Goal: Transaction & Acquisition: Book appointment/travel/reservation

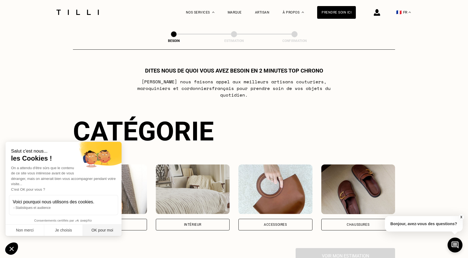
click at [102, 231] on button "OK pour moi" at bounding box center [102, 231] width 39 height 12
checkbox input "true"
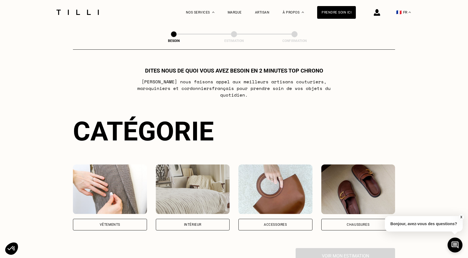
click at [35, 102] on div "Besoin Estimation Confirmation Dites nous de quoi vous avez besoin en 2 minutes…" at bounding box center [233, 161] width 397 height 272
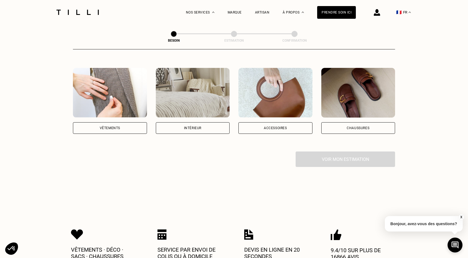
scroll to position [99, 0]
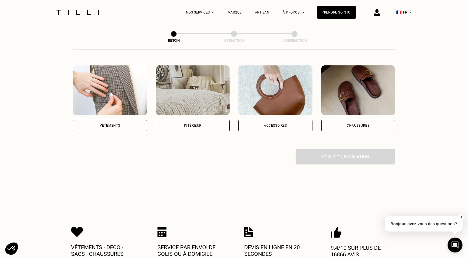
click at [188, 124] on div "Intérieur" at bounding box center [192, 125] width 17 height 3
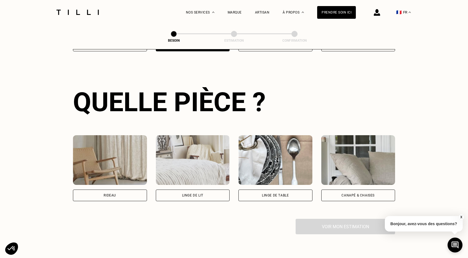
scroll to position [180, 0]
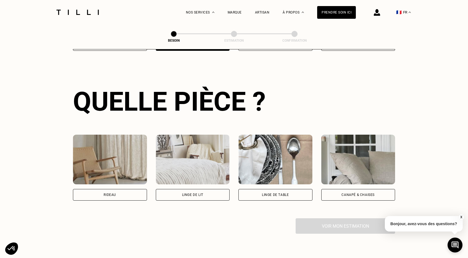
click at [363, 193] on div "Canapé & chaises" at bounding box center [357, 194] width 33 height 3
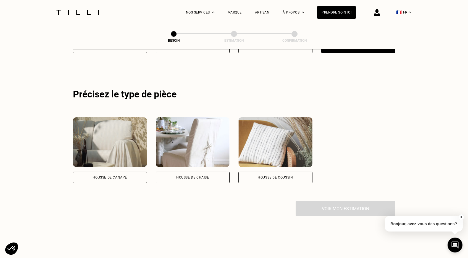
scroll to position [330, 0]
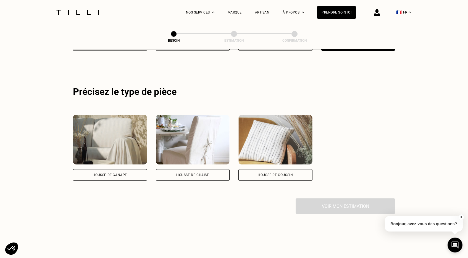
click at [279, 170] on div "Housse de coussin" at bounding box center [275, 175] width 74 height 12
select select "FR"
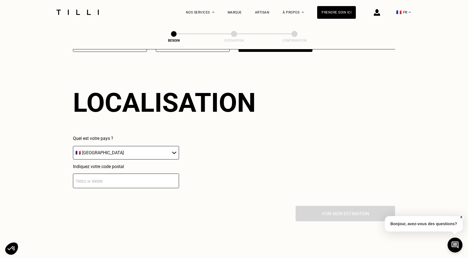
scroll to position [460, 0]
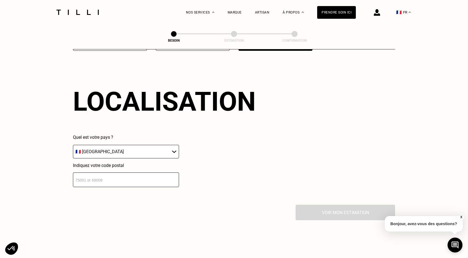
click at [144, 174] on input "number" at bounding box center [126, 180] width 106 height 15
type input "35580"
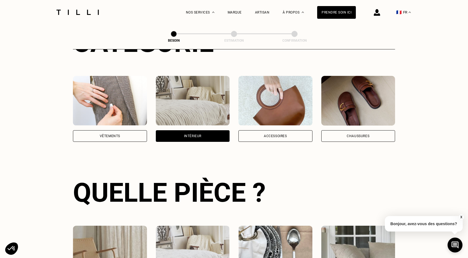
scroll to position [85, 0]
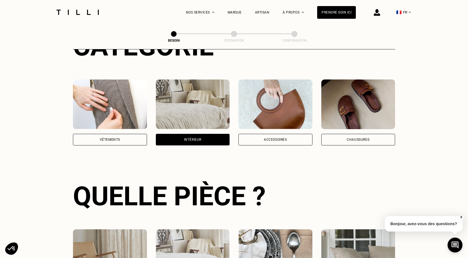
click at [200, 138] on div "Intérieur" at bounding box center [192, 139] width 17 height 3
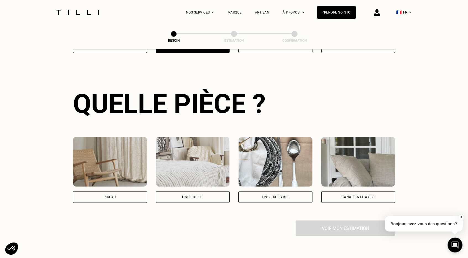
scroll to position [180, 0]
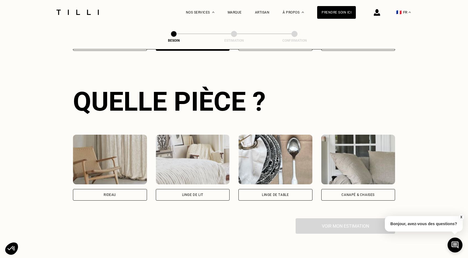
click at [126, 189] on div "Rideau" at bounding box center [110, 195] width 74 height 12
select select "FR"
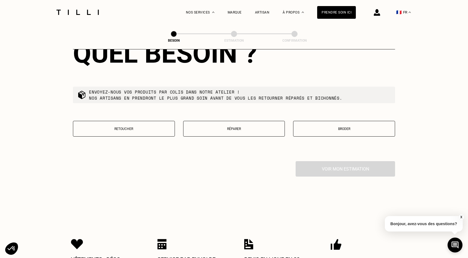
scroll to position [520, 0]
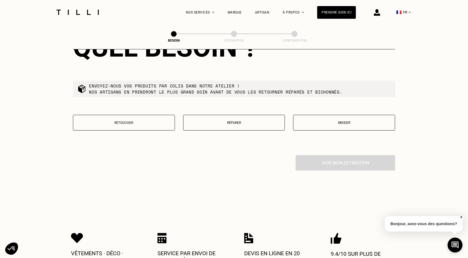
click at [133, 121] on p "Retoucher" at bounding box center [124, 123] width 96 height 4
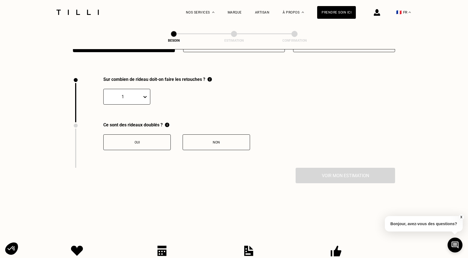
scroll to position [608, 0]
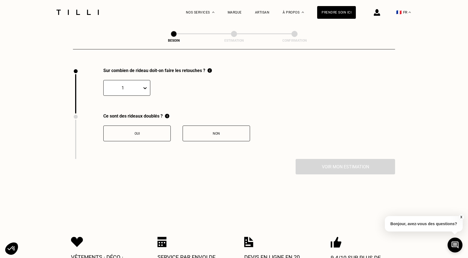
click at [144, 87] on icon at bounding box center [144, 88] width 3 height 2
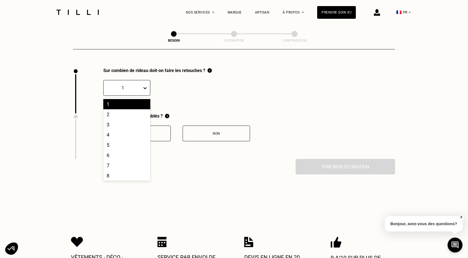
click at [127, 99] on div "1" at bounding box center [126, 104] width 47 height 10
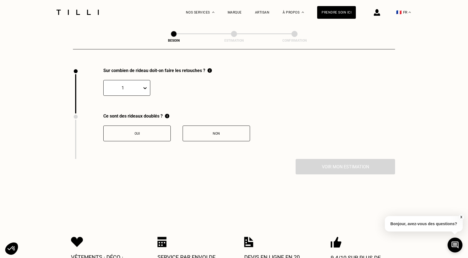
click at [207, 132] on div "Non" at bounding box center [216, 134] width 61 height 4
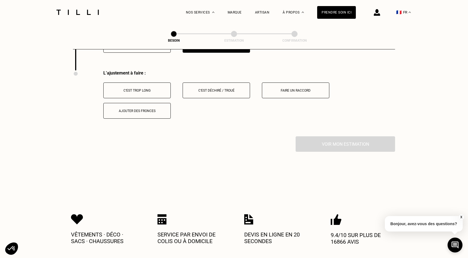
scroll to position [699, 0]
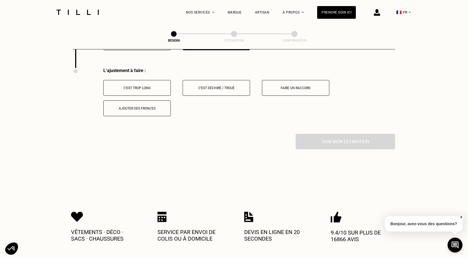
click at [148, 86] on div "C‘est trop long" at bounding box center [136, 88] width 61 height 4
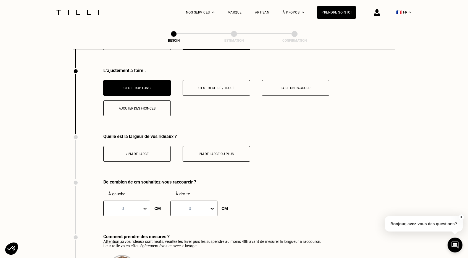
click at [138, 150] on button "< 2m de large" at bounding box center [136, 154] width 67 height 16
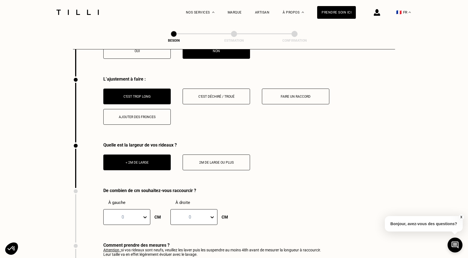
scroll to position [690, 0]
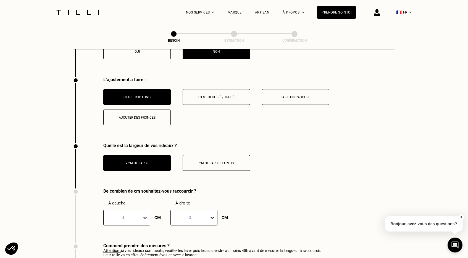
click at [151, 89] on button "C‘est trop long" at bounding box center [136, 97] width 67 height 16
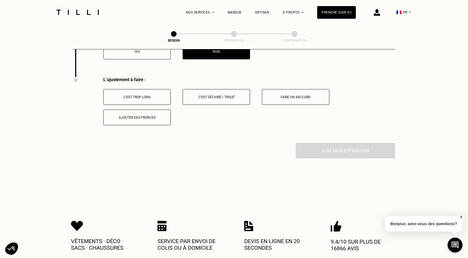
click at [151, 89] on button "C‘est trop long" at bounding box center [136, 97] width 67 height 16
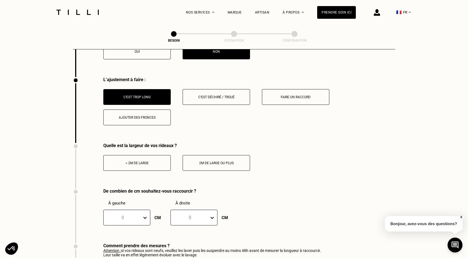
click at [137, 161] on div "< 2m de large" at bounding box center [136, 163] width 61 height 4
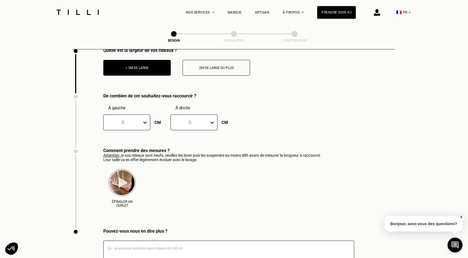
scroll to position [785, 0]
click at [133, 119] on div at bounding box center [122, 122] width 33 height 6
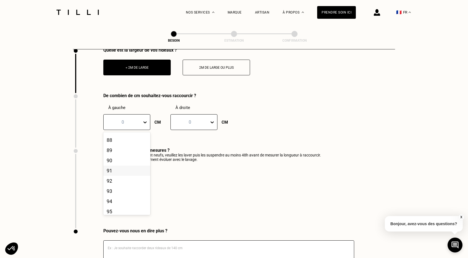
scroll to position [952, 0]
click at [111, 204] on div "100" at bounding box center [126, 209] width 47 height 10
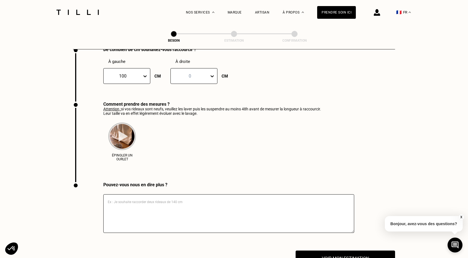
scroll to position [840, 0]
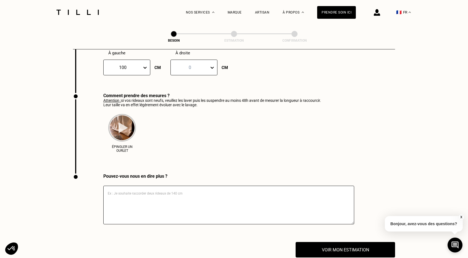
click at [181, 188] on textarea at bounding box center [228, 205] width 251 height 39
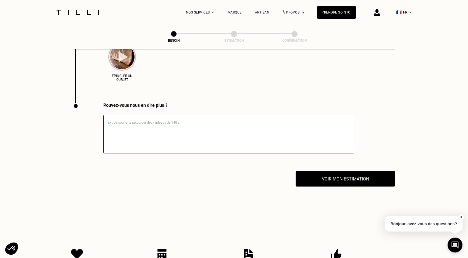
scroll to position [910, 0]
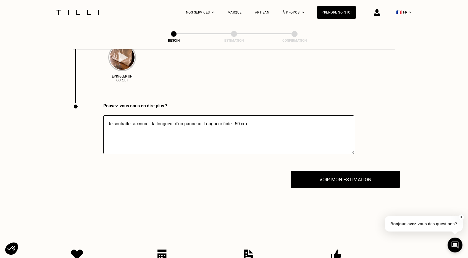
type textarea "Je souhaite raccourcir la longueur d'un panneau. Longueur finie : 50 cm"
click at [351, 175] on button "Voir mon estimation" at bounding box center [345, 179] width 109 height 17
click at [324, 173] on button "Voir mon estimation" at bounding box center [345, 179] width 109 height 17
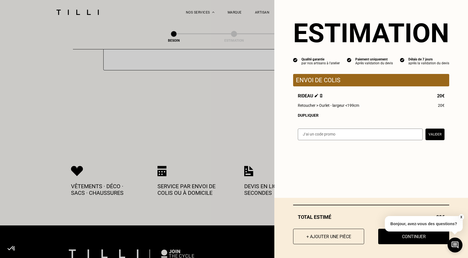
scroll to position [999, 0]
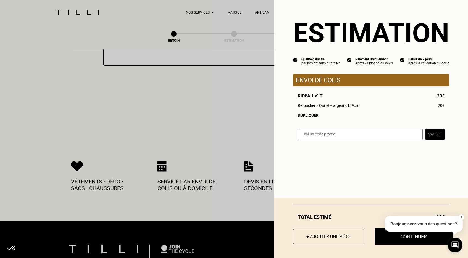
click at [410, 240] on button "Continuer" at bounding box center [414, 236] width 78 height 17
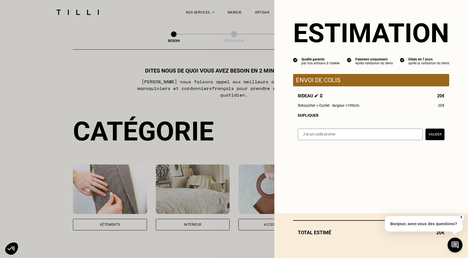
select select "FR"
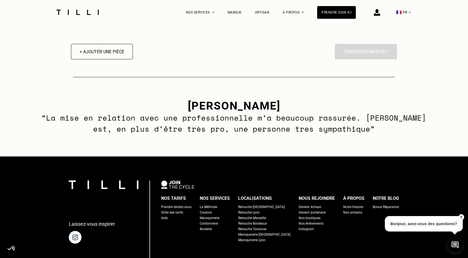
scroll to position [458, 0]
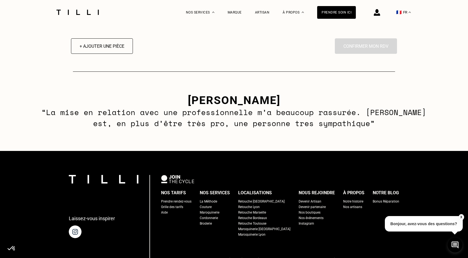
click at [183, 206] on div "Grille des tarifs" at bounding box center [172, 207] width 22 height 6
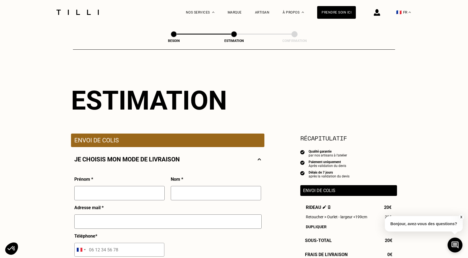
select select "FR"
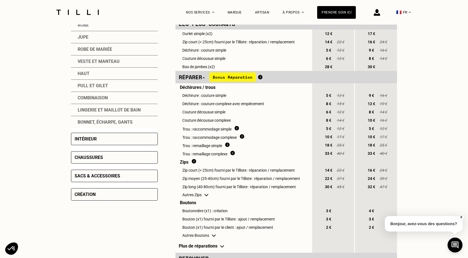
scroll to position [161, 0]
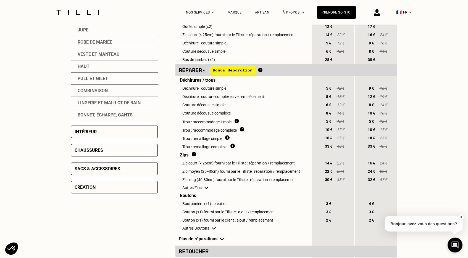
click at [90, 133] on div "Intérieur" at bounding box center [86, 131] width 22 height 5
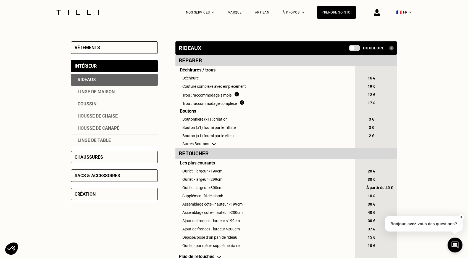
scroll to position [104, 0]
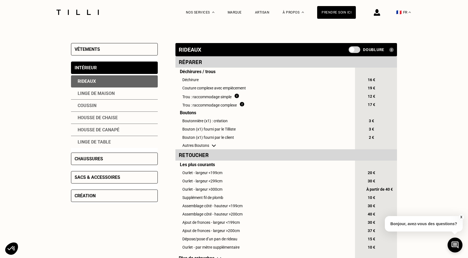
click at [96, 91] on div "Linge de maison" at bounding box center [114, 94] width 87 height 12
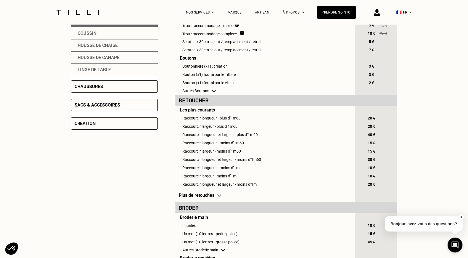
scroll to position [177, 0]
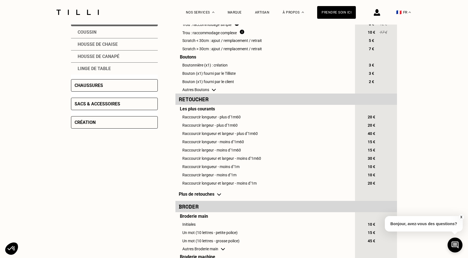
click at [238, 119] on td "Raccourcir longueur - plus d’1m60" at bounding box center [264, 117] width 179 height 8
click at [217, 196] on img at bounding box center [219, 195] width 4 height 2
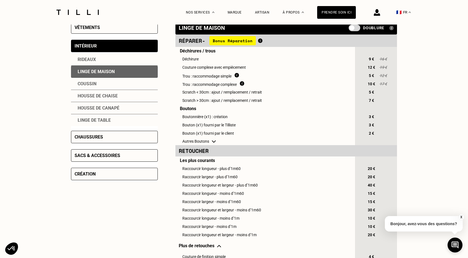
scroll to position [125, 0]
click at [95, 56] on div "Rideaux" at bounding box center [114, 60] width 87 height 12
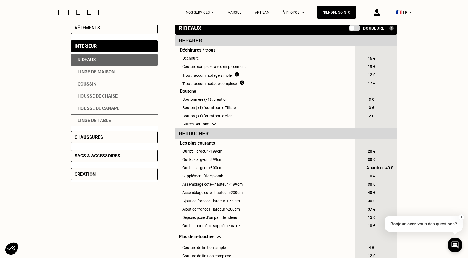
click at [205, 152] on td "Ourlet - largeur <199cm" at bounding box center [264, 151] width 179 height 8
click at [205, 161] on td "Ourlet - largeur <299cm" at bounding box center [264, 160] width 179 height 8
click at [203, 171] on td "Ourlet - largeur >300cm" at bounding box center [264, 168] width 179 height 8
click at [212, 160] on td "Ourlet - largeur <299cm" at bounding box center [264, 160] width 179 height 8
click at [218, 219] on td "Dépose/pose d’un pan de rideau" at bounding box center [264, 218] width 179 height 8
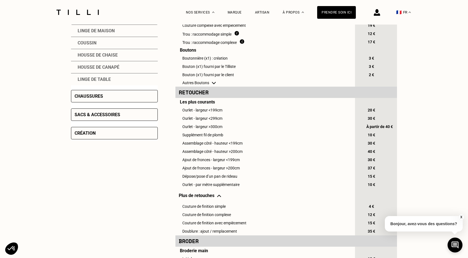
scroll to position [168, 0]
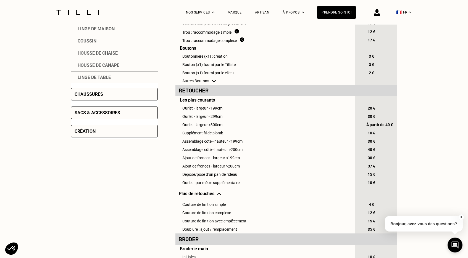
click at [231, 177] on td "Dépose/pose d’un pan de rideau" at bounding box center [264, 174] width 179 height 8
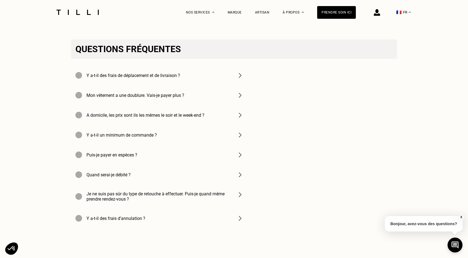
scroll to position [549, 0]
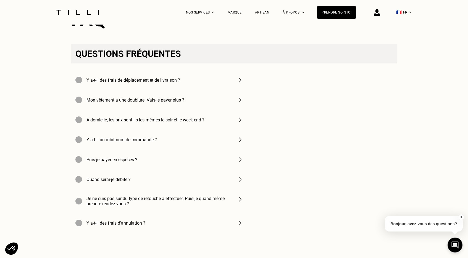
click at [235, 83] on div "Y a-t-il des frais de déplacement et de livraison ?" at bounding box center [159, 80] width 177 height 20
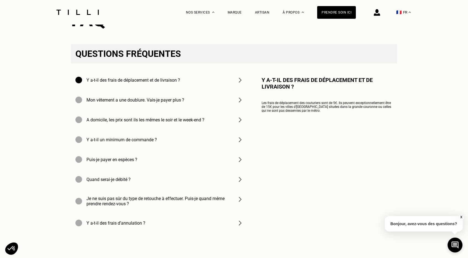
click at [164, 123] on h4 "A domicile, les prix sont ils les mêmes le soir et le week-end ?" at bounding box center [145, 119] width 118 height 5
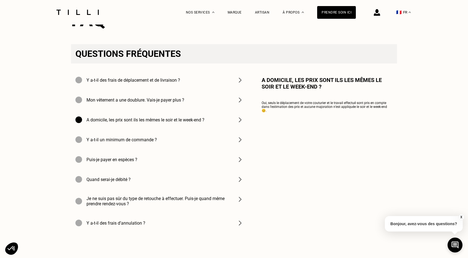
click at [164, 123] on h4 "A domicile, les prix sont ils les mêmes le soir et le week-end ?" at bounding box center [145, 119] width 118 height 5
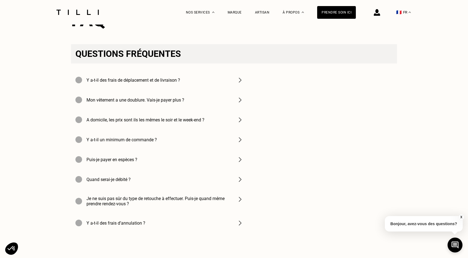
click at [140, 122] on h4 "A domicile, les prix sont ils les mêmes le soir et le week-end ?" at bounding box center [145, 119] width 118 height 5
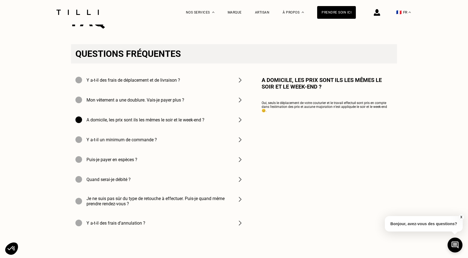
click at [130, 143] on h4 "Y a-t-il un minimum de commande ?" at bounding box center [121, 139] width 70 height 5
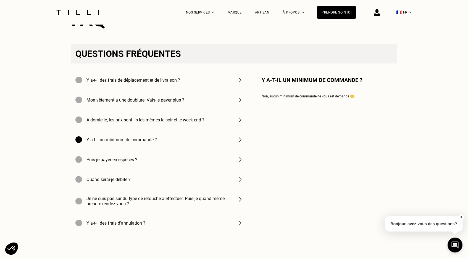
click at [124, 162] on h4 "Puis-je payer en espèces ?" at bounding box center [111, 159] width 51 height 5
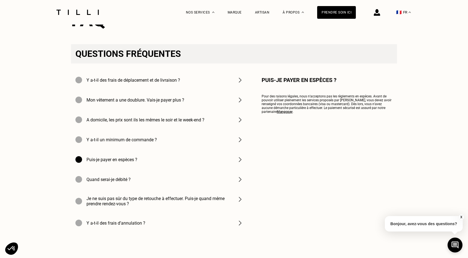
click at [118, 182] on h4 "Quand serai-je débité ?" at bounding box center [108, 179] width 44 height 5
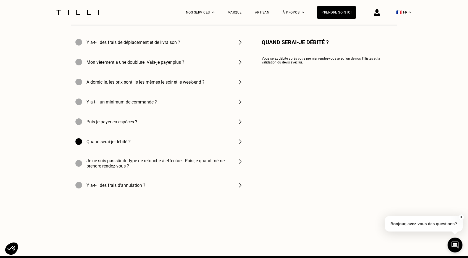
scroll to position [590, 0]
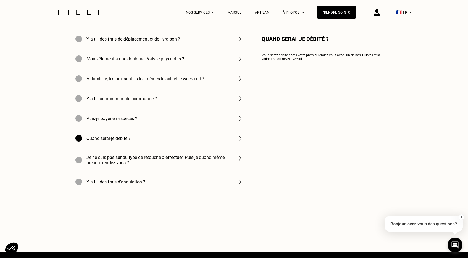
click at [133, 163] on h4 "Je ne suis pas sûr du type de retouche à effectuer. Puis-je quand même prendre …" at bounding box center [158, 160] width 144 height 10
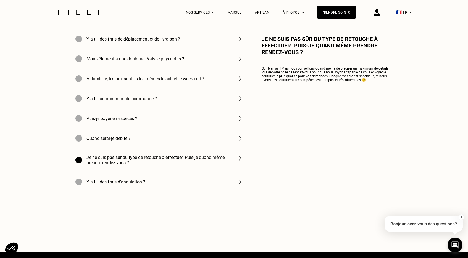
click at [127, 185] on h4 "Y a-t-il des frais d’annulation ?" at bounding box center [115, 182] width 59 height 5
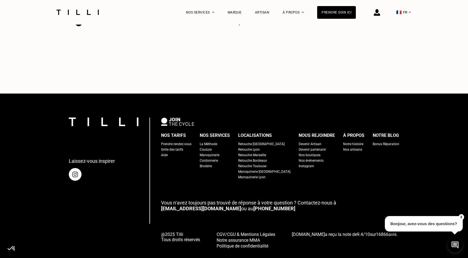
scroll to position [768, 0]
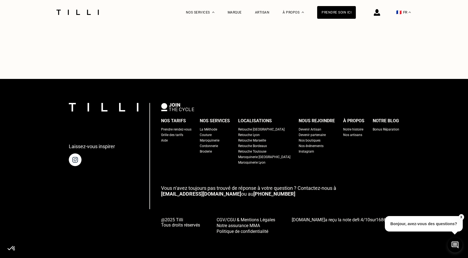
click at [343, 135] on div "Nos artisans" at bounding box center [352, 135] width 19 height 6
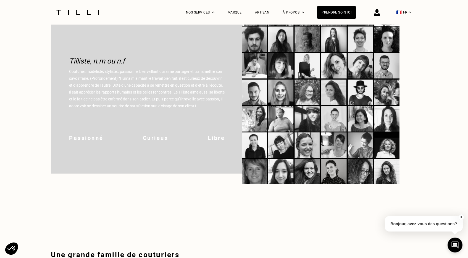
scroll to position [151, 0]
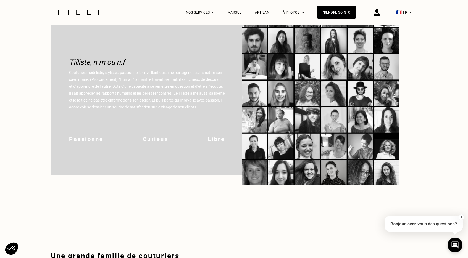
click at [91, 136] on p "Passionné" at bounding box center [86, 139] width 35 height 7
click at [159, 136] on p "Curieux" at bounding box center [156, 139] width 26 height 7
click at [212, 136] on p "Libre" at bounding box center [216, 139] width 17 height 7
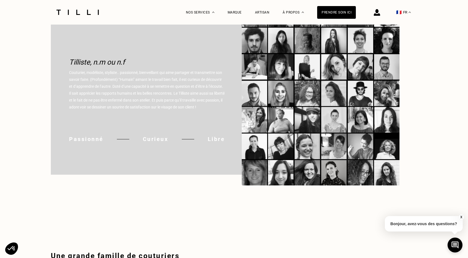
click at [212, 136] on p "Libre" at bounding box center [216, 139] width 17 height 7
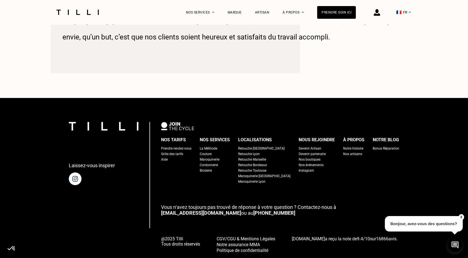
scroll to position [919, 0]
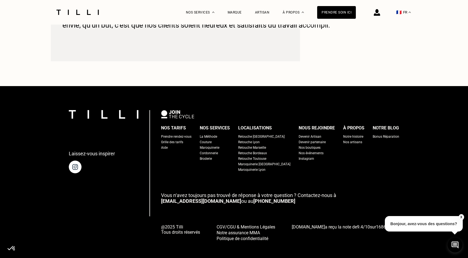
click at [186, 134] on div "Prendre rendez-vous" at bounding box center [176, 137] width 30 height 6
select select "FR"
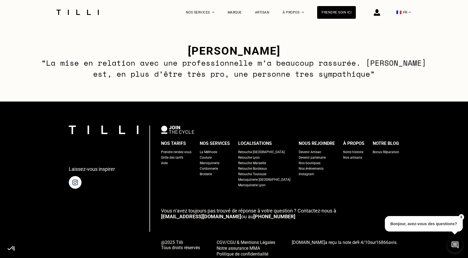
scroll to position [530, 0]
